Goal: Information Seeking & Learning: Learn about a topic

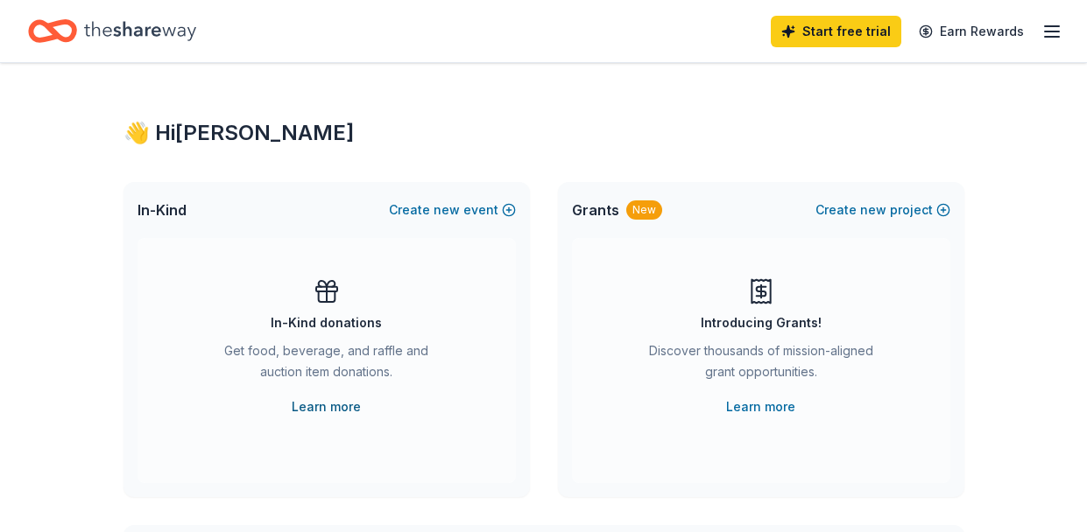
click at [323, 409] on link "Learn more" at bounding box center [326, 407] width 69 height 21
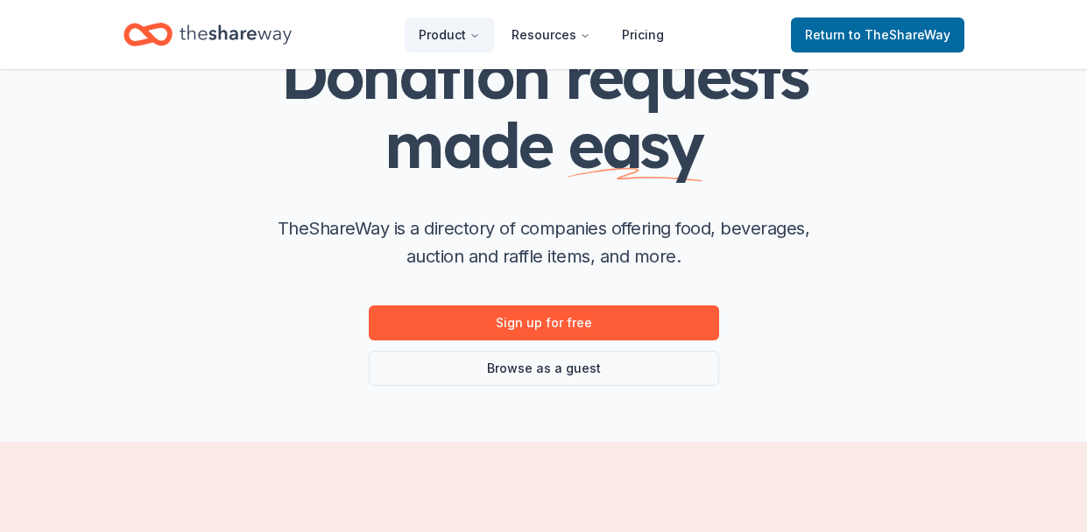
scroll to position [142, 0]
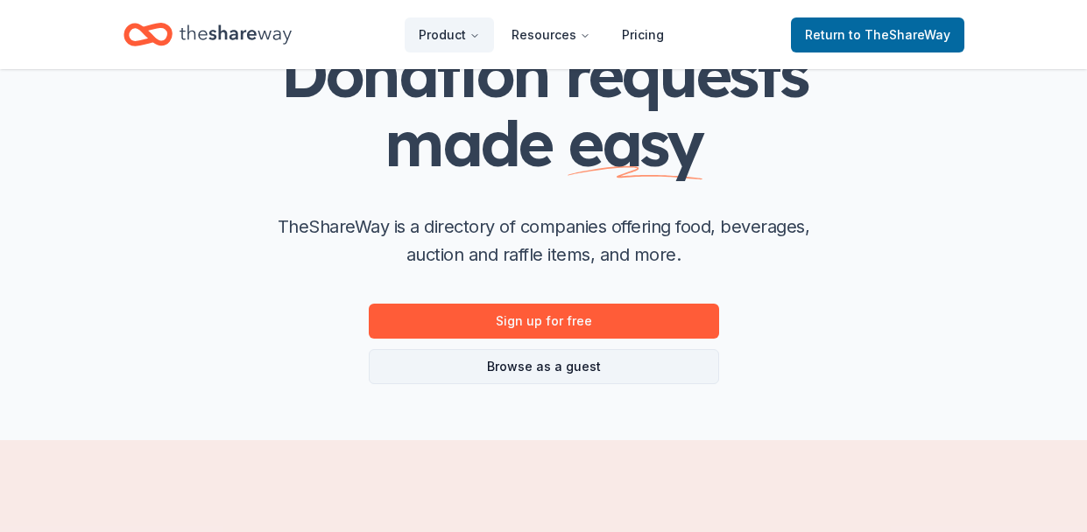
click at [551, 363] on link "Browse as a guest" at bounding box center [544, 366] width 350 height 35
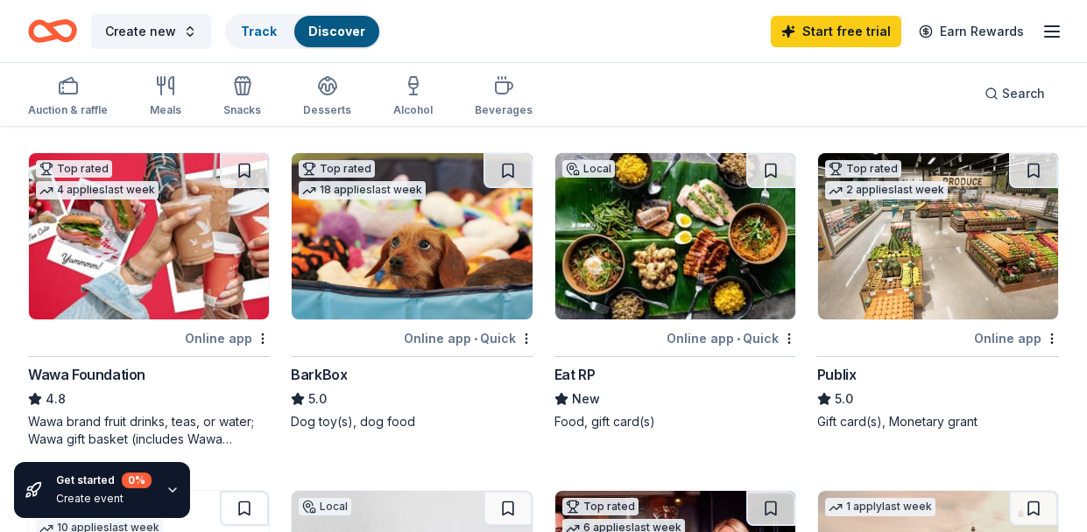
scroll to position [450, 0]
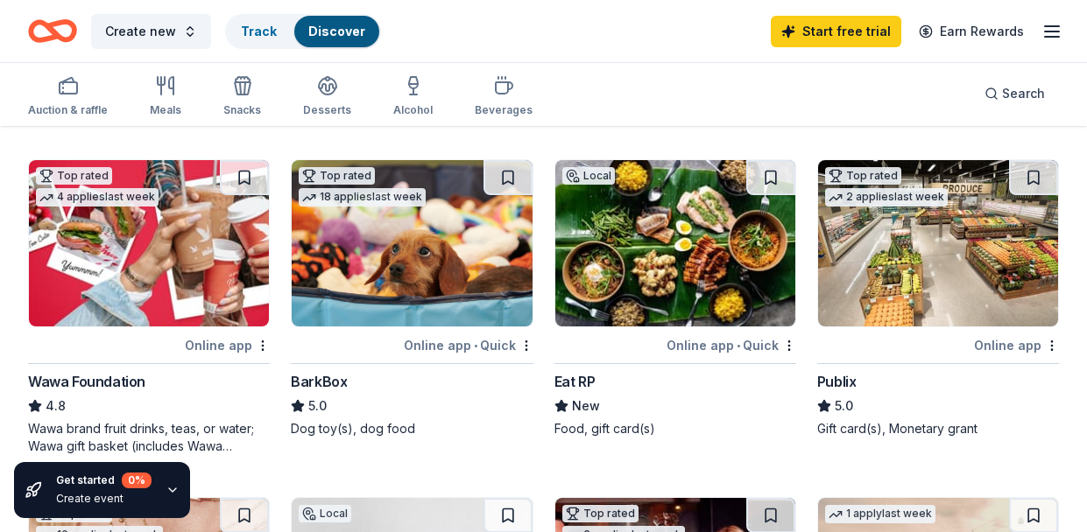
click at [222, 343] on div "Online app" at bounding box center [227, 345] width 85 height 22
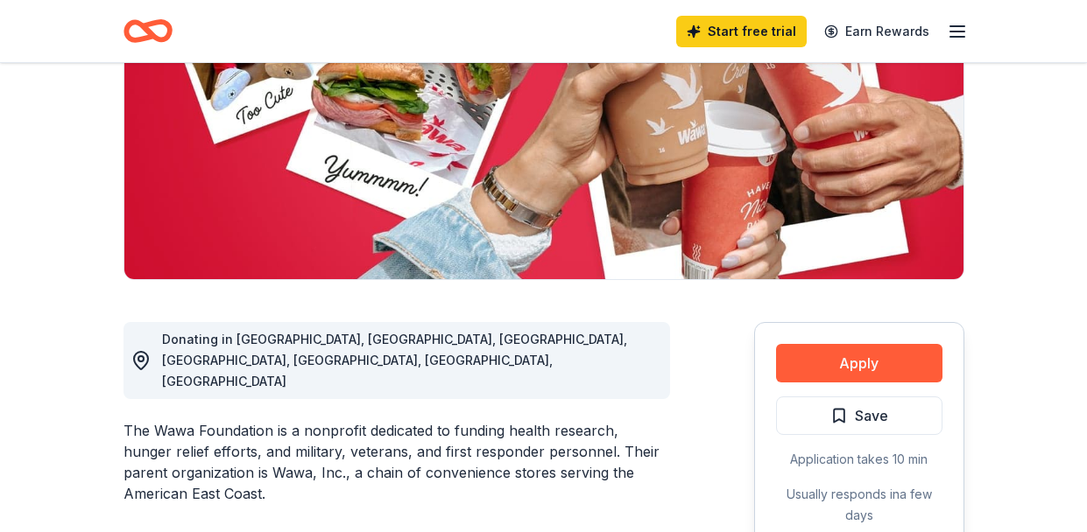
scroll to position [223, 0]
